Goal: Task Accomplishment & Management: Use online tool/utility

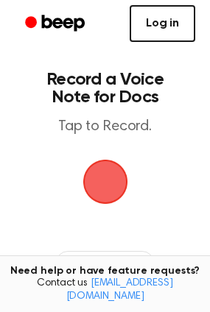
click at [160, 38] on link "Log in" at bounding box center [163, 23] width 66 height 37
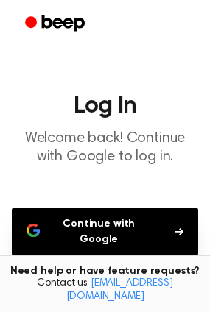
click at [144, 234] on button "Continue with Google" at bounding box center [105, 232] width 186 height 49
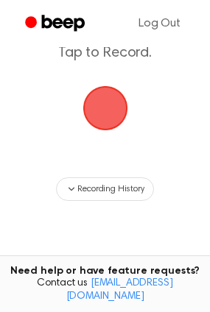
scroll to position [84, 0]
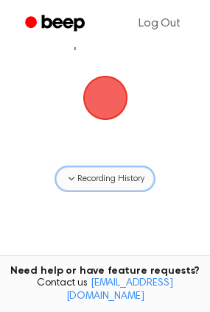
click at [102, 181] on span "Recording History" at bounding box center [110, 178] width 66 height 13
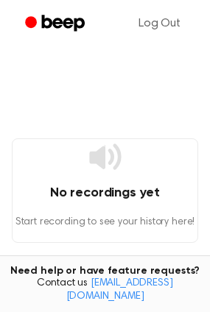
scroll to position [186, 0]
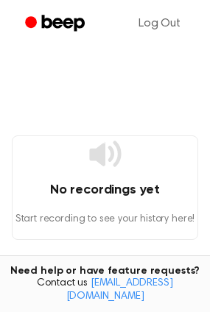
click at [141, 191] on h4 "No recordings yet" at bounding box center [105, 190] width 185 height 20
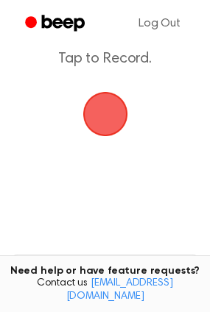
scroll to position [0, 0]
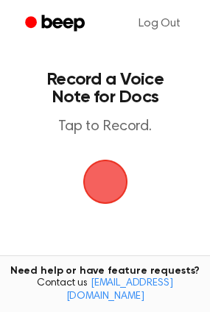
click at [102, 185] on span "button" at bounding box center [104, 181] width 63 height 63
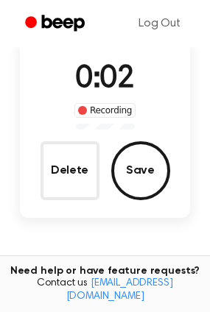
scroll to position [110, 0]
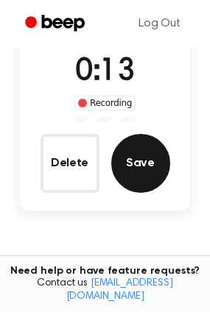
click at [144, 162] on button "Save" at bounding box center [140, 163] width 59 height 59
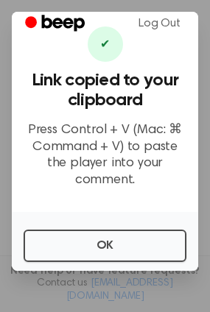
scroll to position [18, 0]
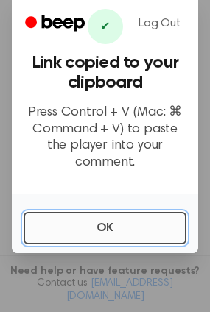
click at [130, 234] on button "OK" at bounding box center [105, 228] width 163 height 32
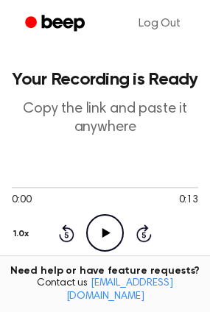
click at [109, 241] on icon "Play Audio" at bounding box center [105, 233] width 38 height 38
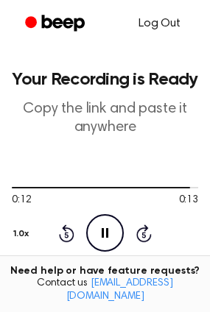
click at [159, 18] on link "Log Out" at bounding box center [159, 23] width 71 height 35
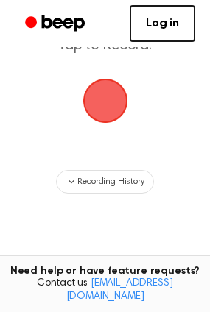
scroll to position [97, 0]
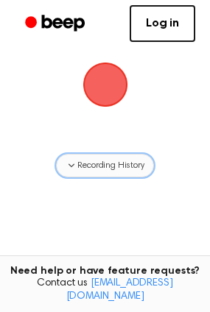
click at [86, 173] on button "Recording History" at bounding box center [104, 166] width 97 height 24
